Goal: Information Seeking & Learning: Learn about a topic

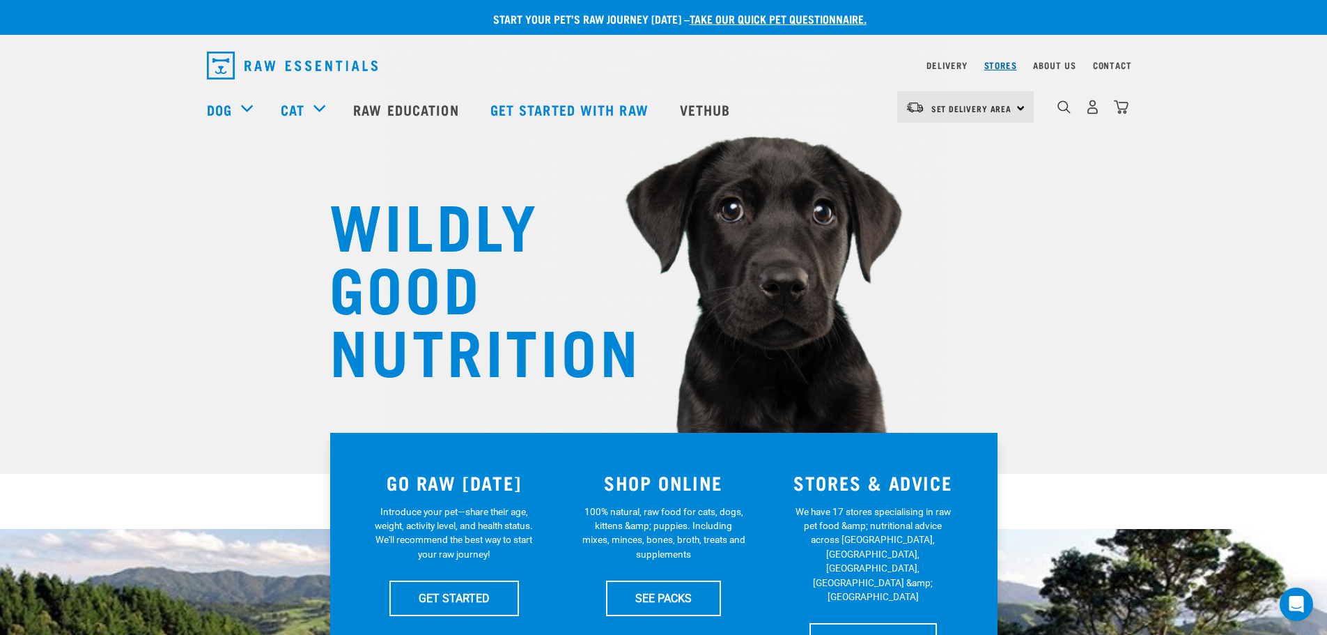
click at [1010, 63] on link "Stores" at bounding box center [1001, 65] width 33 height 5
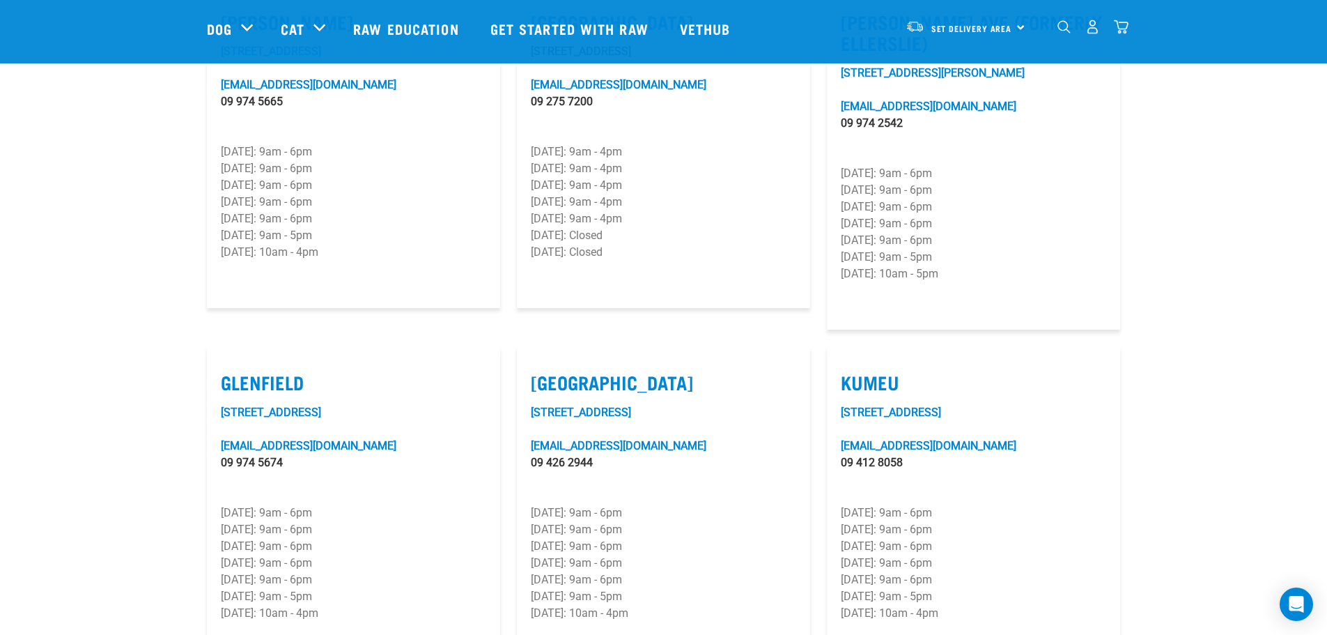
click at [586, 244] on p "Sunday: Closed" at bounding box center [663, 252] width 265 height 17
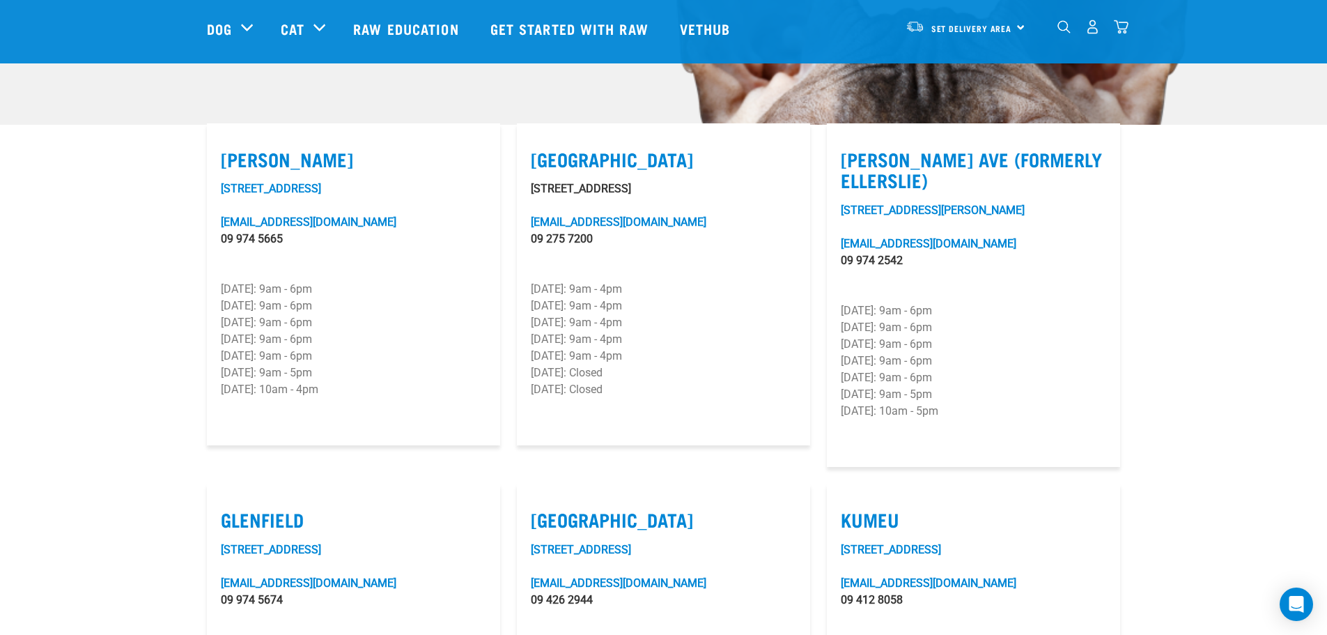
scroll to position [348, 0]
click at [265, 149] on label "Grey Lynn" at bounding box center [353, 160] width 265 height 22
click at [230, 141] on input "Grey Lynn" at bounding box center [225, 142] width 9 height 9
checkbox input "true"
click at [261, 183] on div "401B Richmond Road greylynn@rawessentials.co.nz 09 974 5665 Monday: 9am - 6pm T…" at bounding box center [353, 306] width 265 height 251
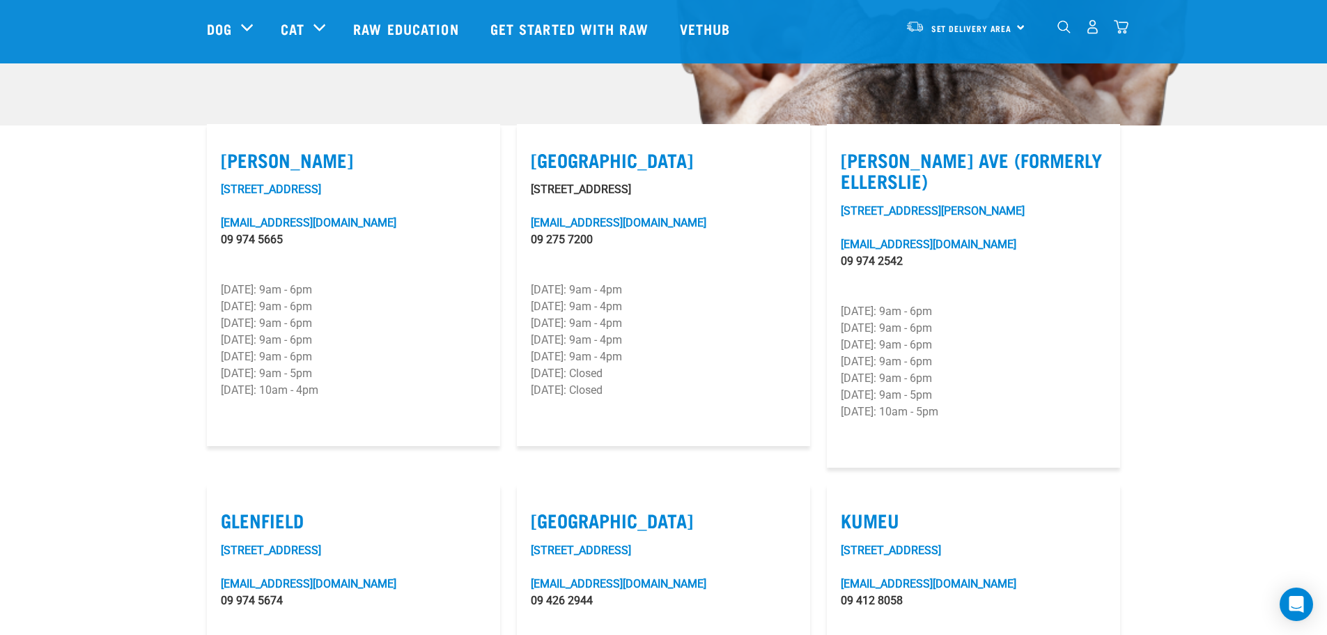
click at [273, 247] on div "401B Richmond Road greylynn@rawessentials.co.nz 09 974 5665 Monday: 9am - 6pm T…" at bounding box center [353, 306] width 265 height 251
drag, startPoint x: 305, startPoint y: 329, endPoint x: 242, endPoint y: 284, distance: 77.0
click at [242, 286] on div "401B Richmond Road greylynn@rawessentials.co.nz 09 974 5665 Monday: 9am - 6pm T…" at bounding box center [353, 306] width 265 height 251
click at [300, 298] on p "Tuesday: 9am - 6pm" at bounding box center [353, 306] width 265 height 17
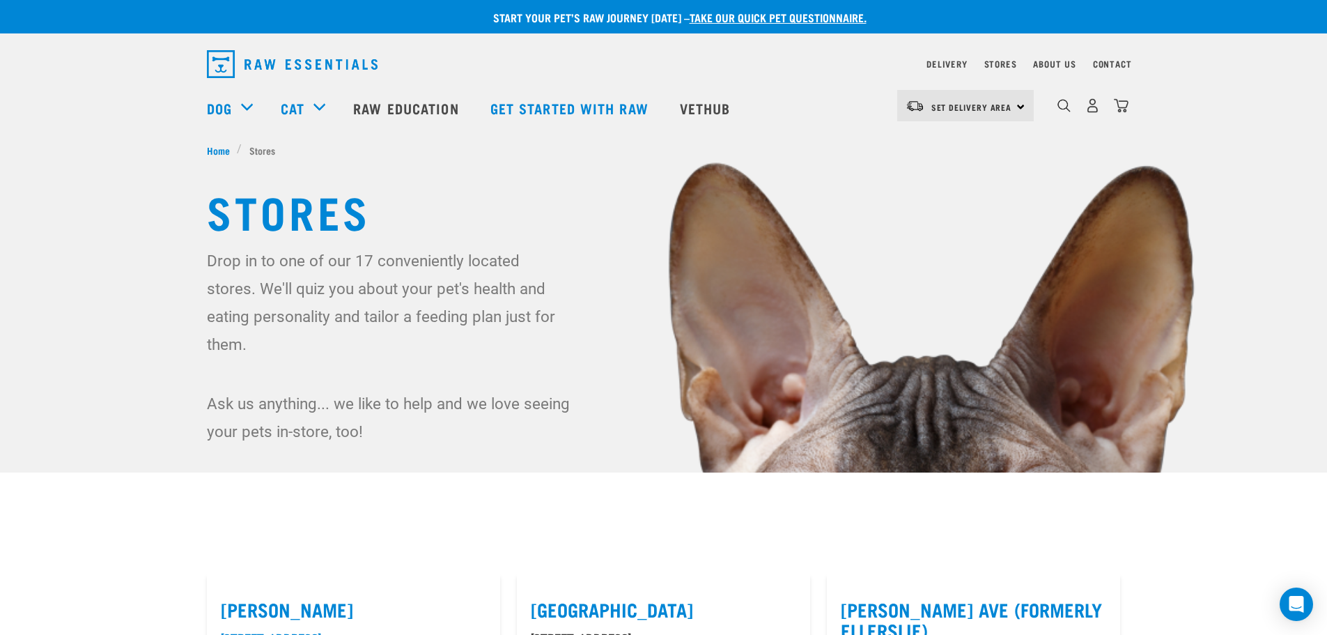
scroll to position [0, 0]
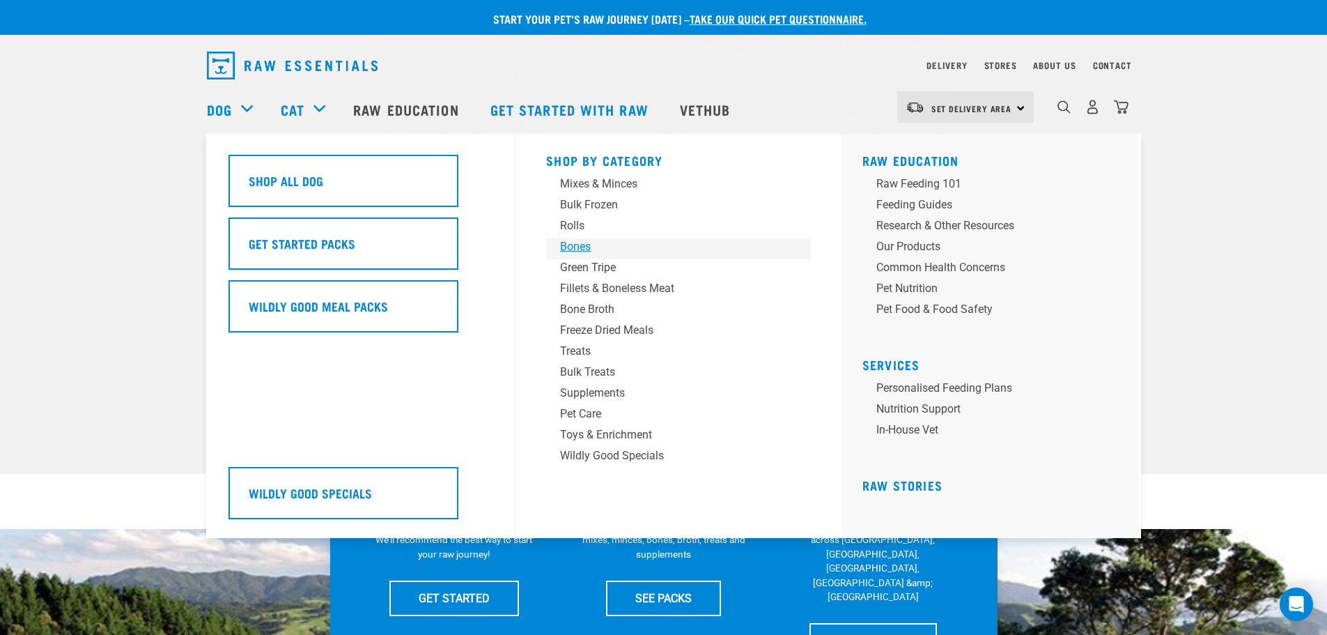
click at [579, 244] on div "Bones" at bounding box center [668, 246] width 217 height 17
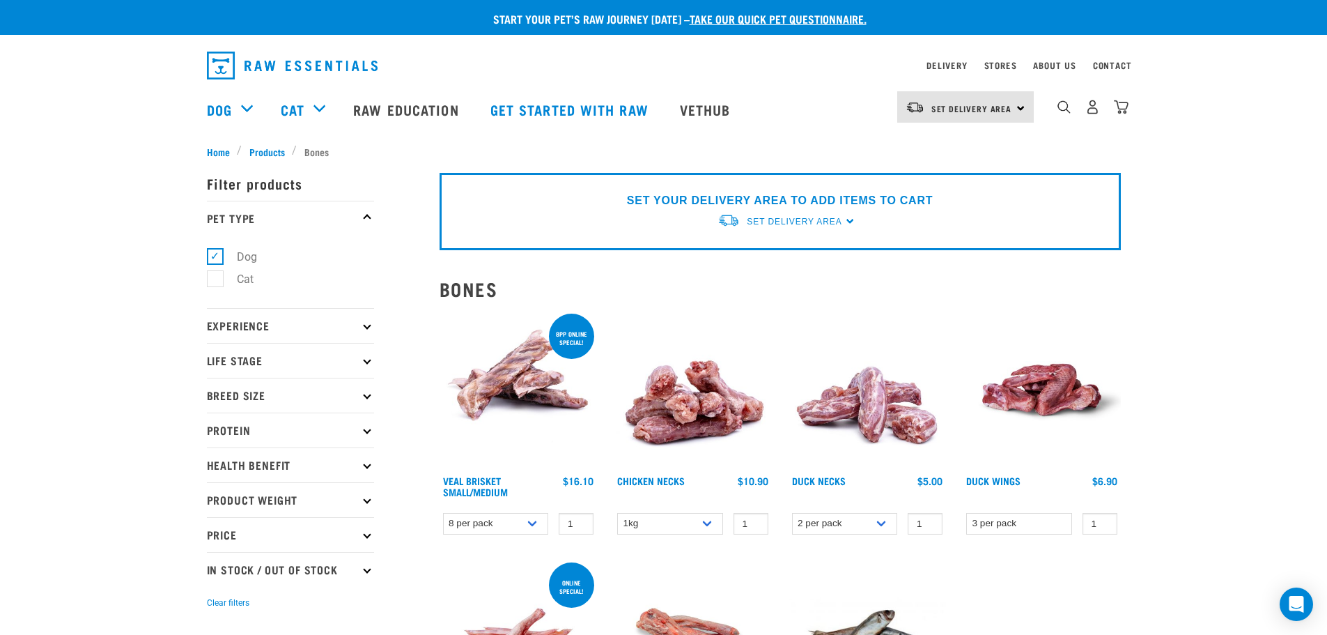
click at [215, 275] on label "Cat" at bounding box center [237, 278] width 45 height 17
click at [213, 275] on input "Cat" at bounding box center [211, 276] width 9 height 9
checkbox input "true"
click at [219, 255] on label "Dog" at bounding box center [239, 256] width 48 height 17
click at [216, 255] on input "Dog" at bounding box center [211, 253] width 9 height 9
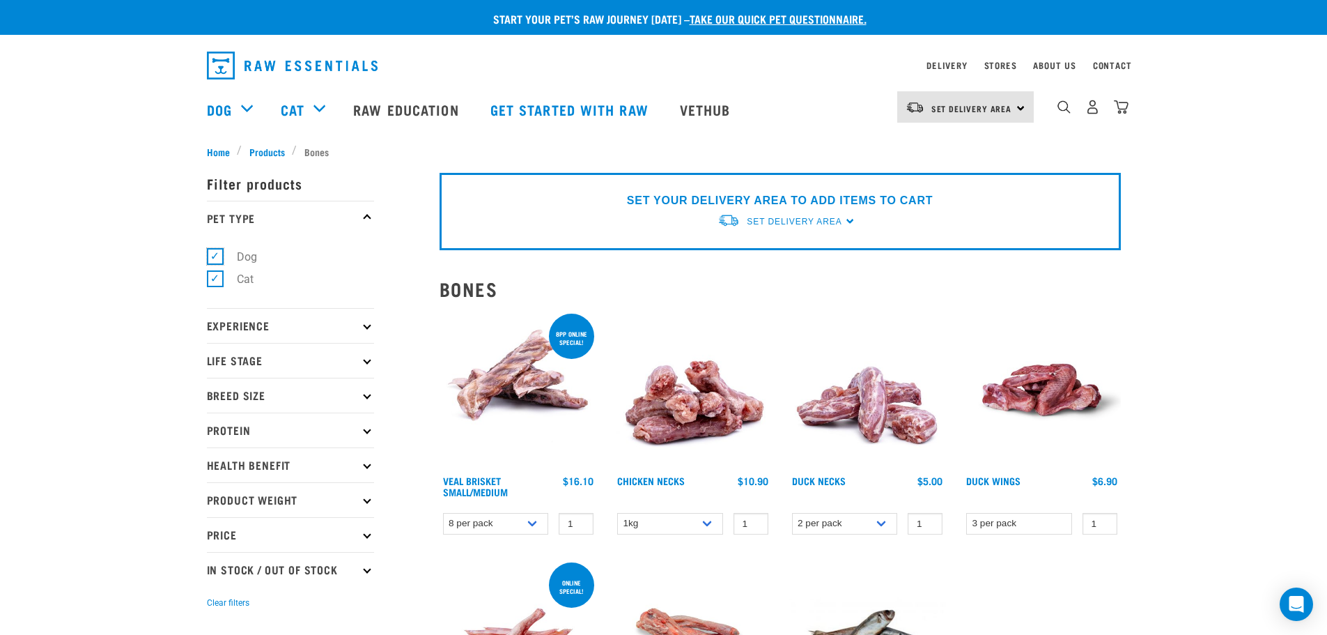
checkbox input "false"
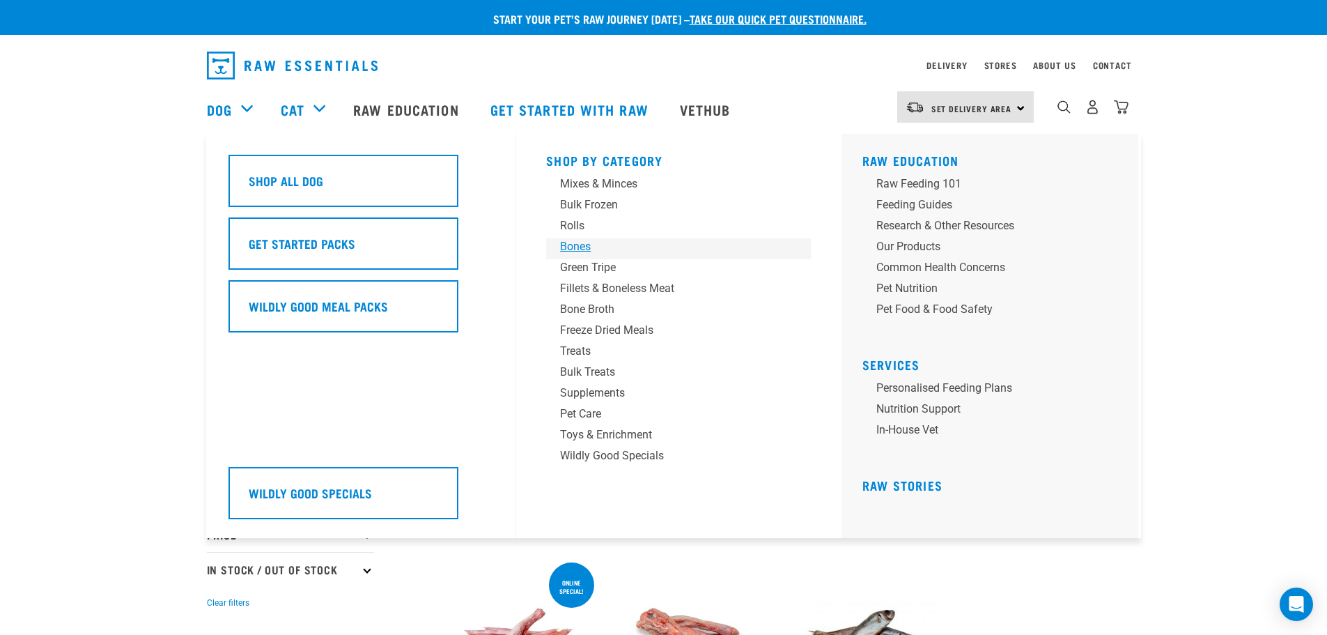
click at [583, 251] on div "Bones" at bounding box center [668, 246] width 217 height 17
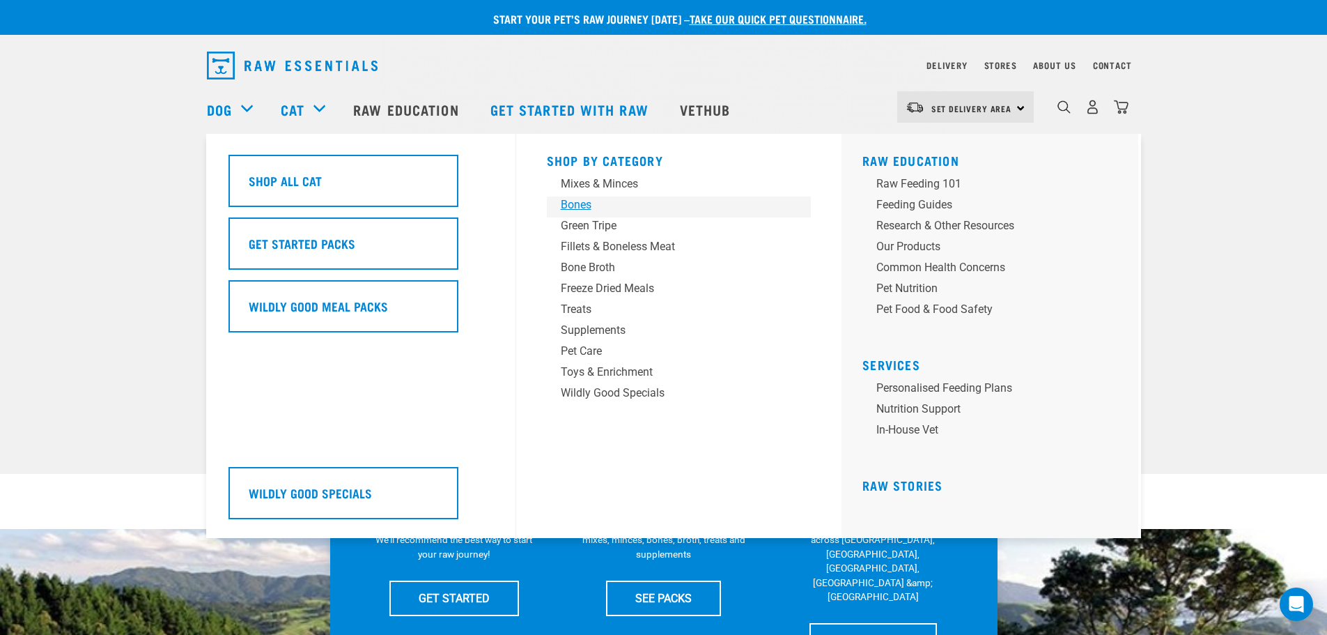
click at [587, 210] on div "Bones" at bounding box center [669, 204] width 217 height 17
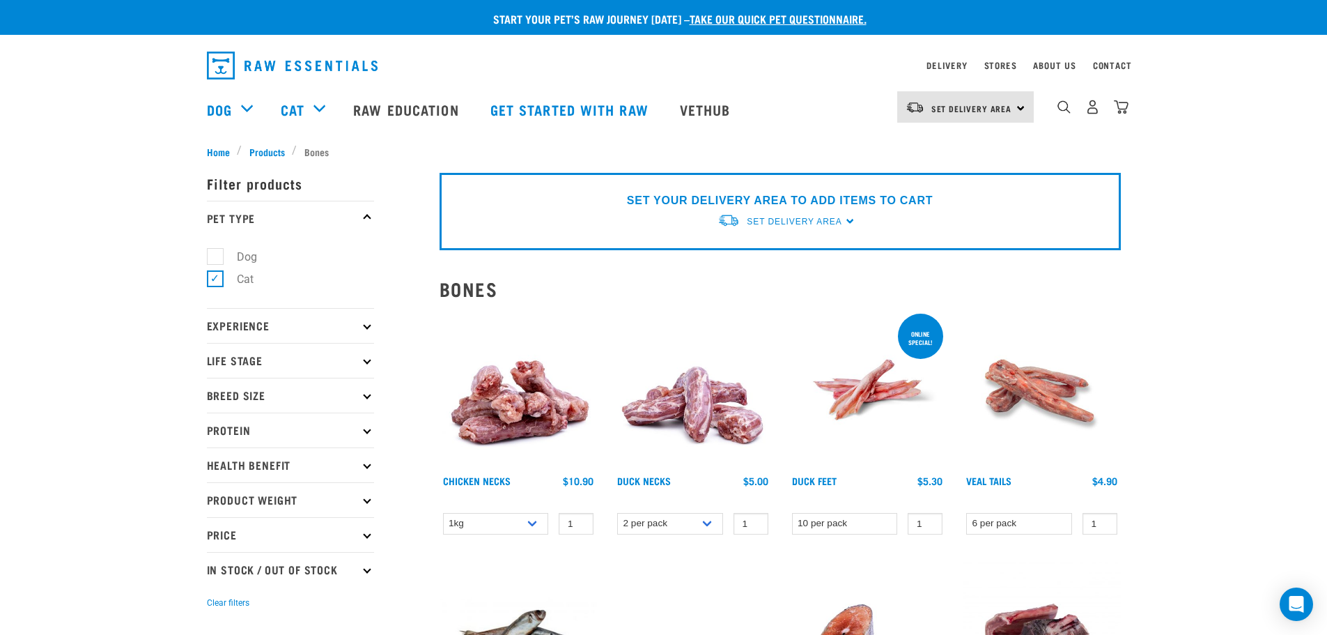
click at [61, 417] on div "Start your pet’s raw journey [DATE] – take our quick pet questionnaire. Deliver…" at bounding box center [663, 589] width 1327 height 1178
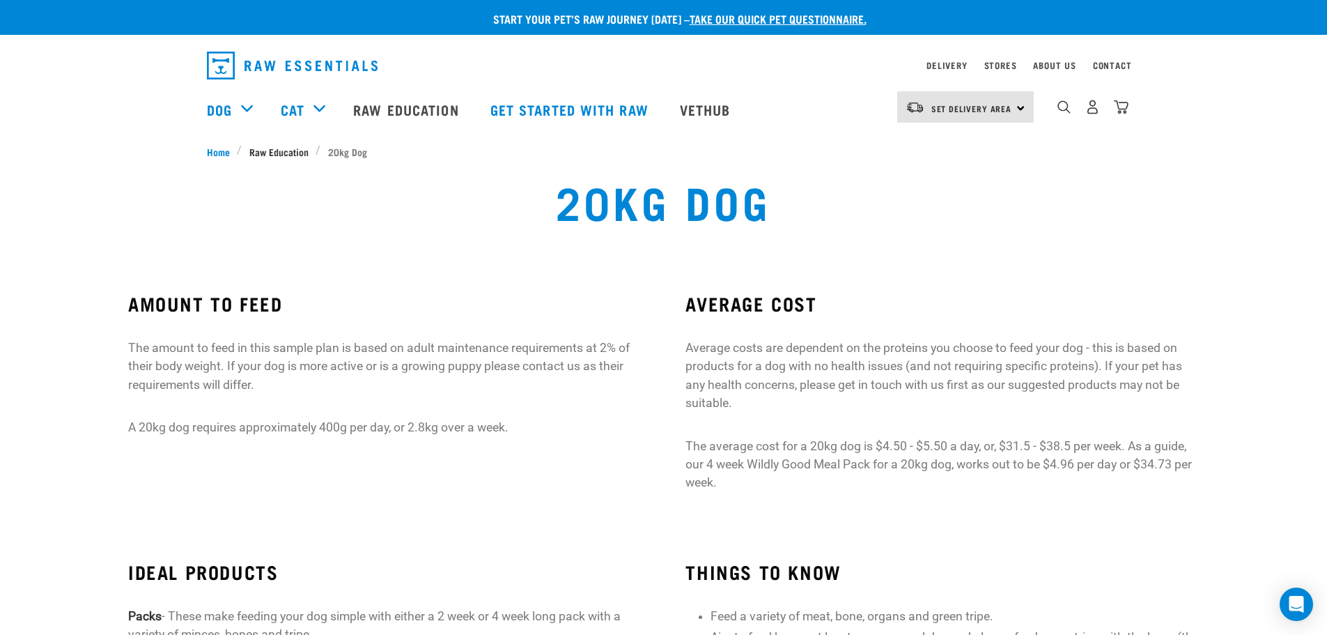
click at [285, 151] on span "Raw Education" at bounding box center [278, 151] width 59 height 15
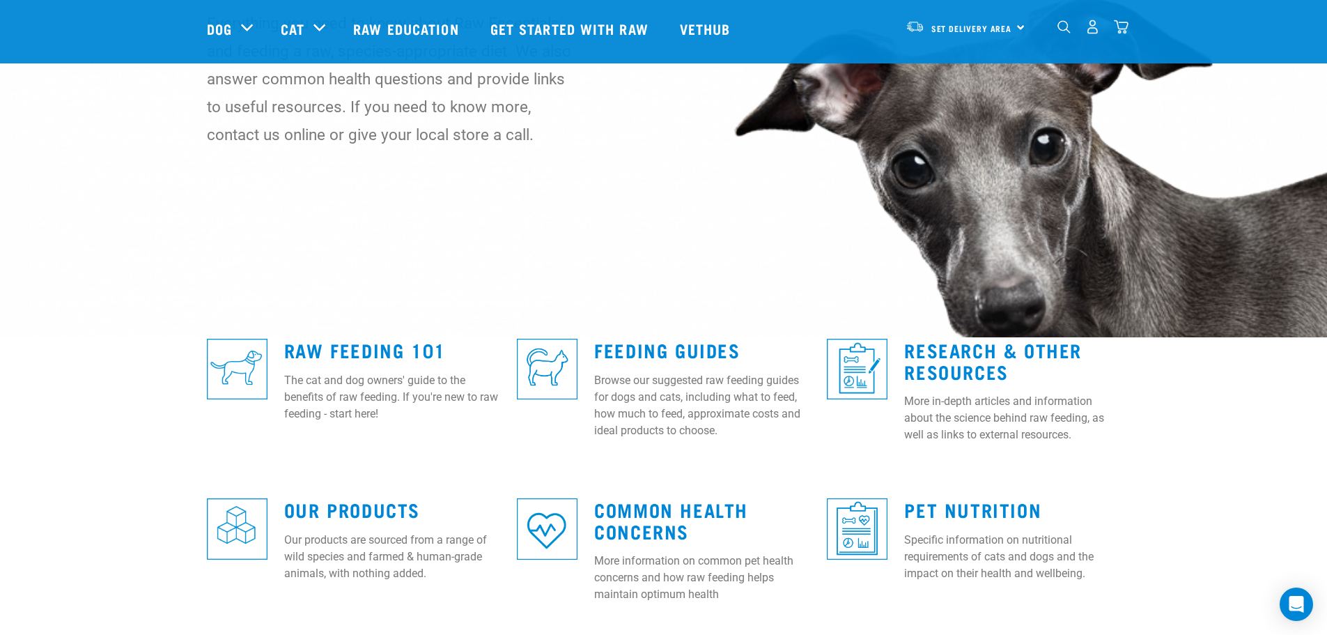
scroll to position [138, 0]
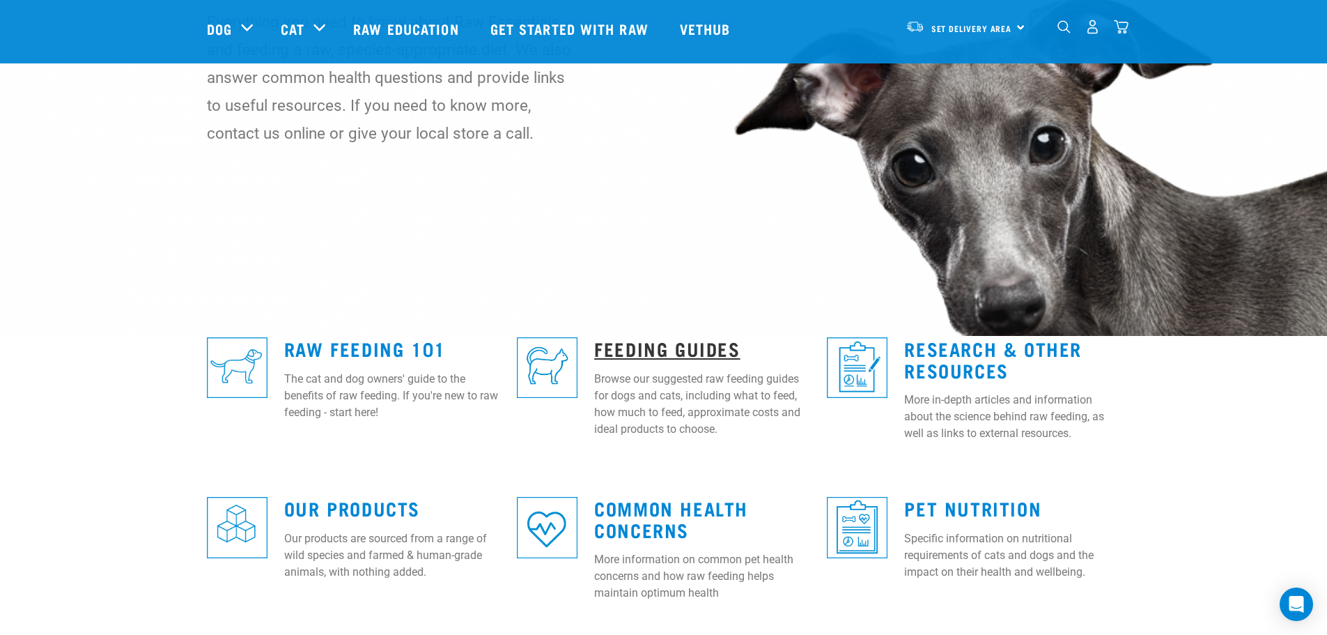
click at [642, 347] on link "Feeding Guides" at bounding box center [667, 348] width 146 height 10
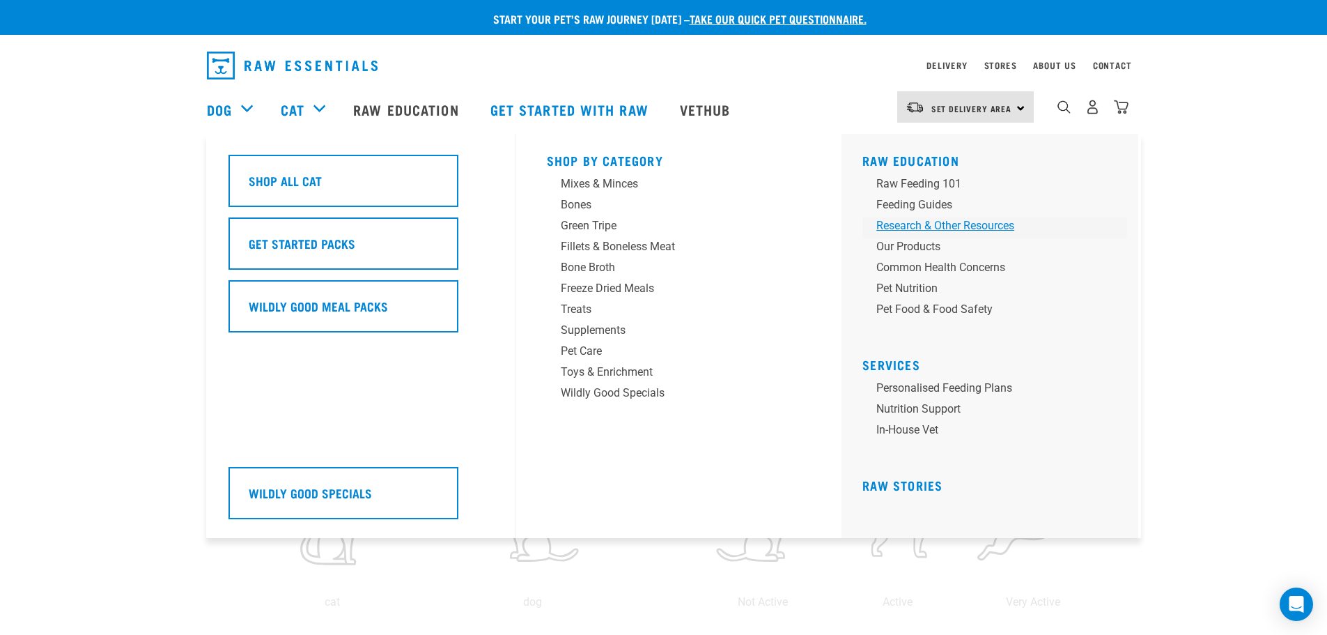
click at [935, 224] on div "Research & Other Resources" at bounding box center [985, 225] width 217 height 17
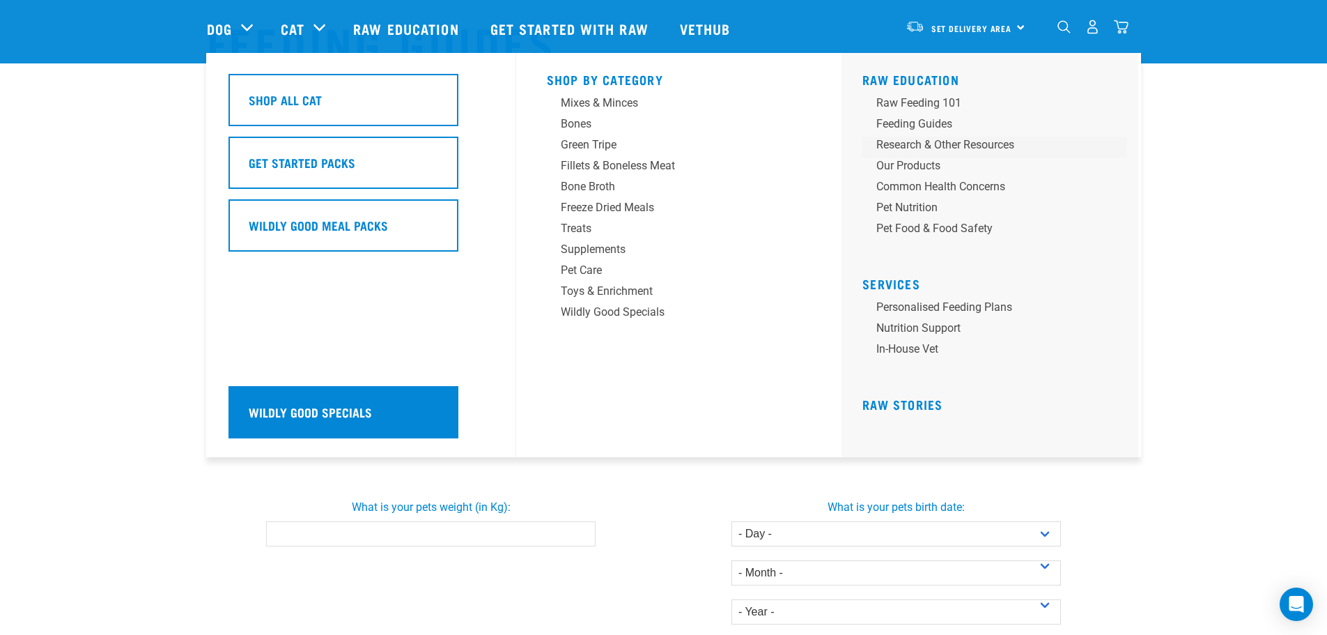
scroll to position [68, 0]
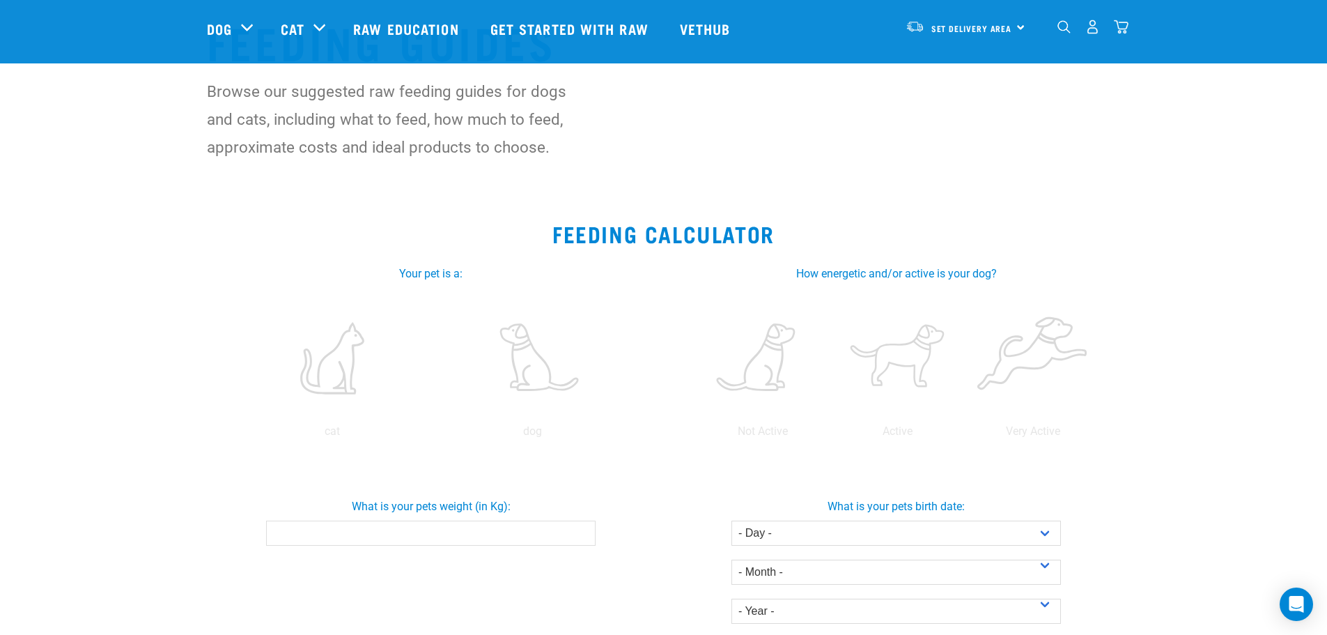
click at [102, 331] on section "Feeding Calculator Your pet is a: cat dog How energetic and/or active is your c…" at bounding box center [663, 498] width 1327 height 588
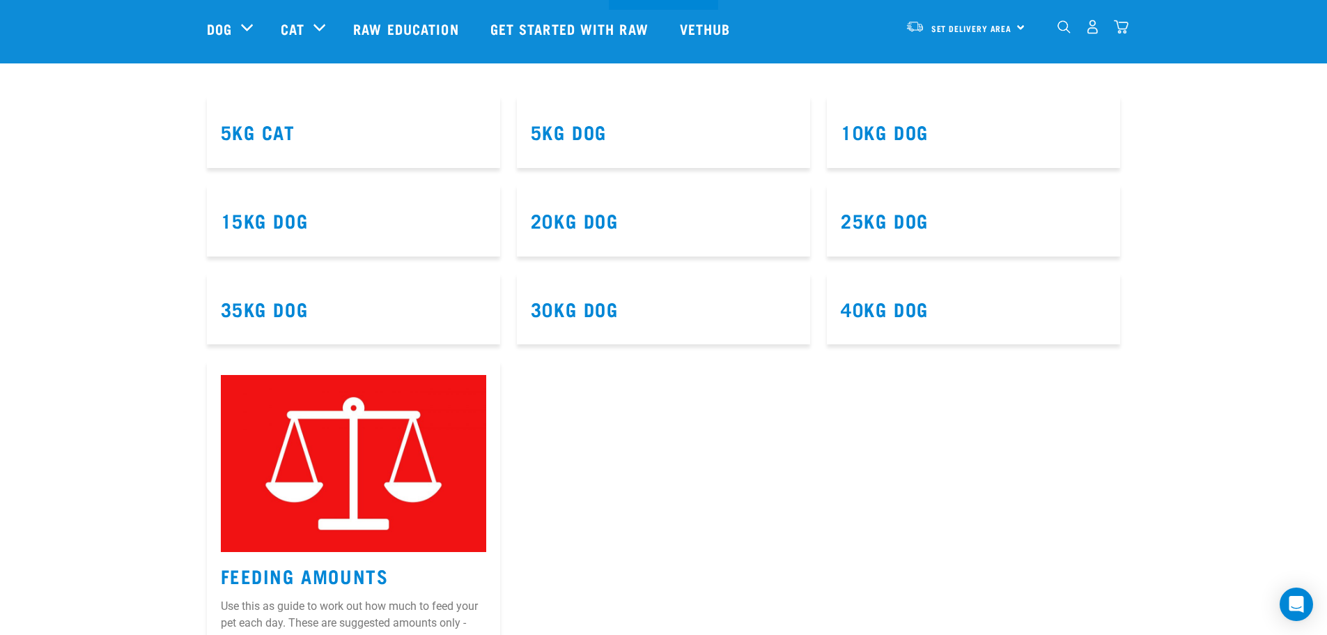
scroll to position [765, 0]
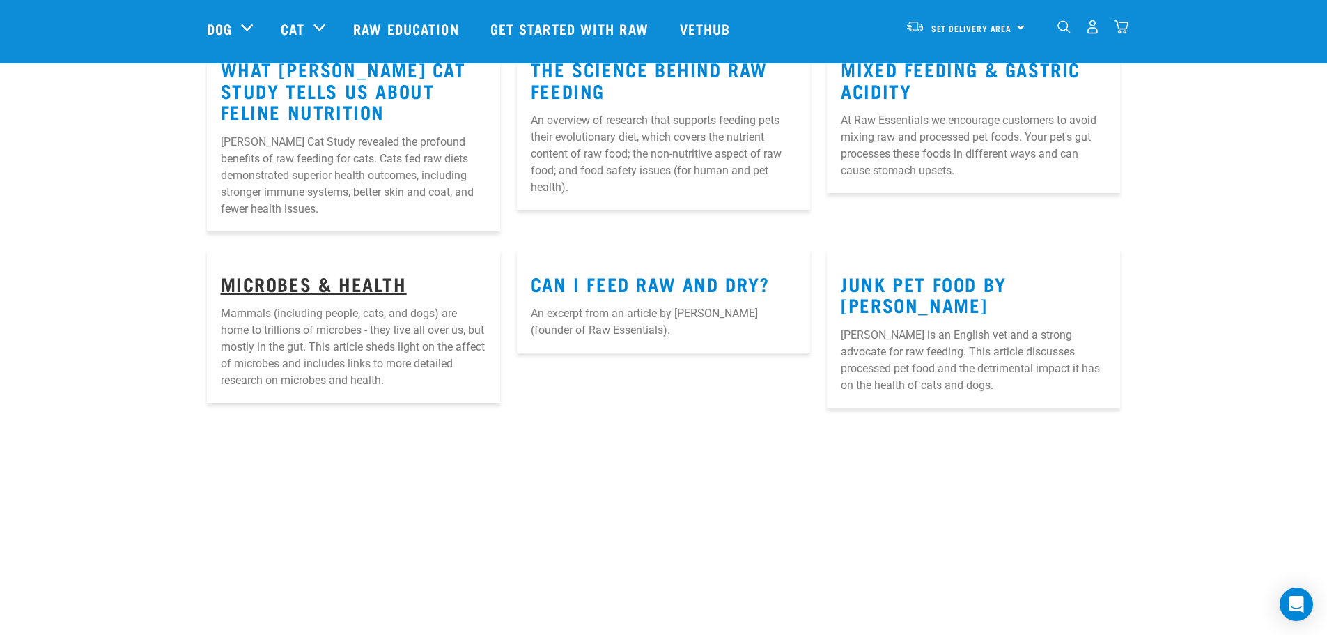
scroll to position [238, 0]
click at [336, 279] on link "Microbes & Health" at bounding box center [314, 284] width 186 height 10
